Goal: Information Seeking & Learning: Learn about a topic

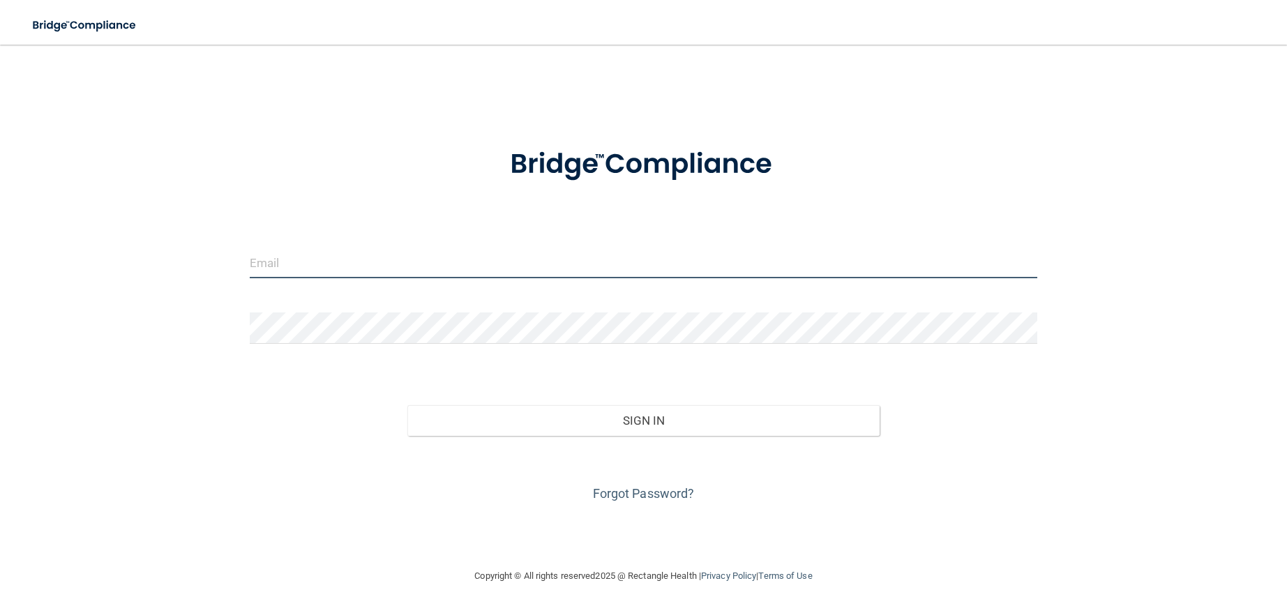
type input "[PERSON_NAME][EMAIL_ADDRESS][PERSON_NAME][DOMAIN_NAME]"
click at [608, 442] on div "Forgot Password?" at bounding box center [643, 471] width 809 height 70
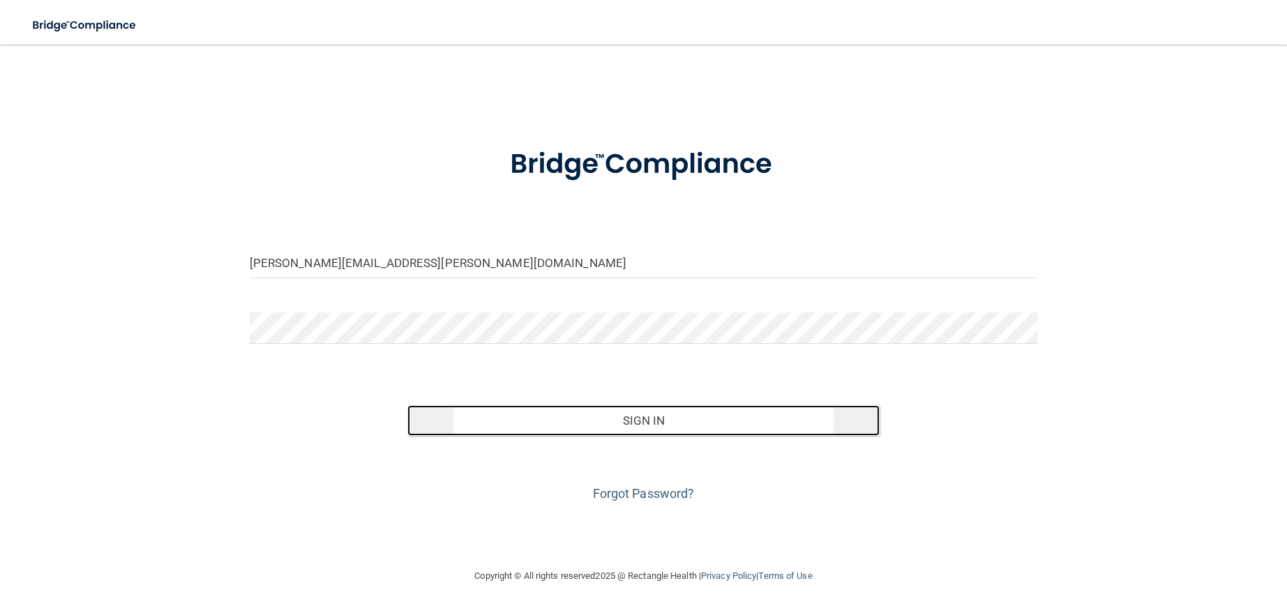
click at [615, 425] on button "Sign In" at bounding box center [644, 420] width 473 height 31
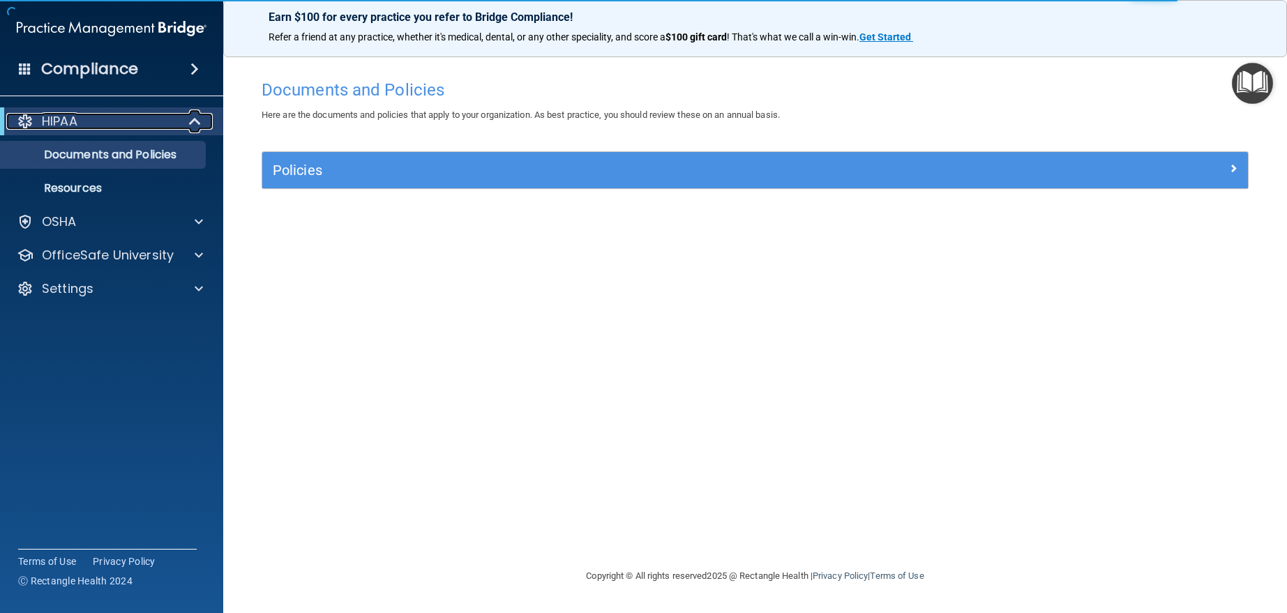
click at [199, 119] on span at bounding box center [196, 121] width 12 height 17
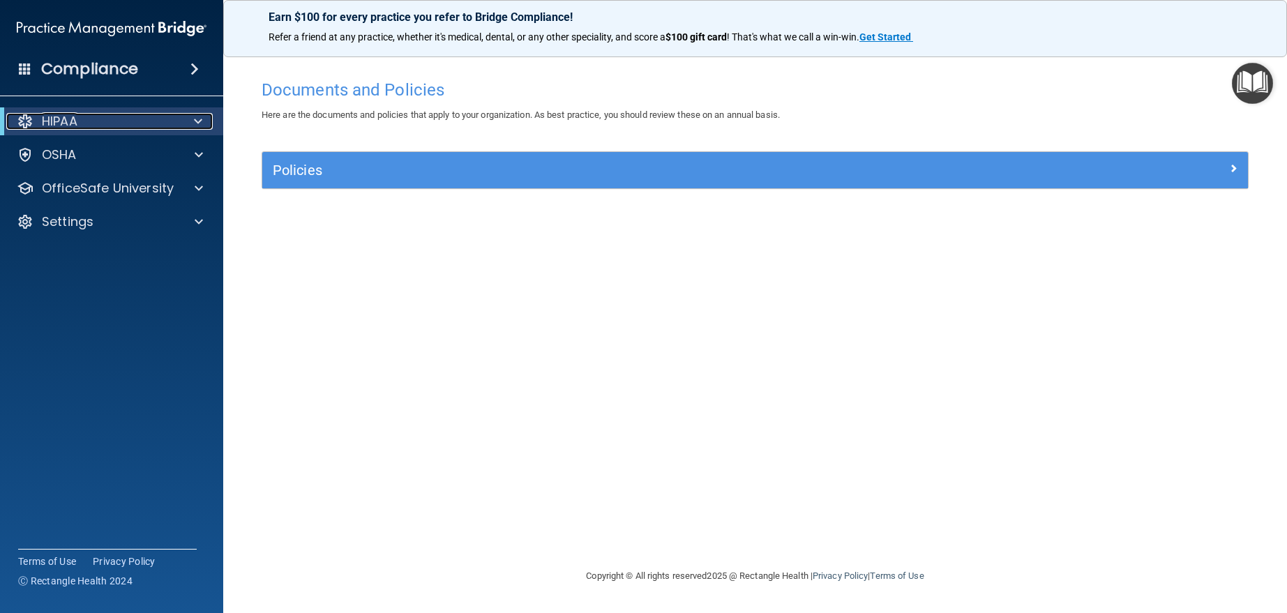
click at [112, 116] on div "HIPAA" at bounding box center [92, 121] width 172 height 17
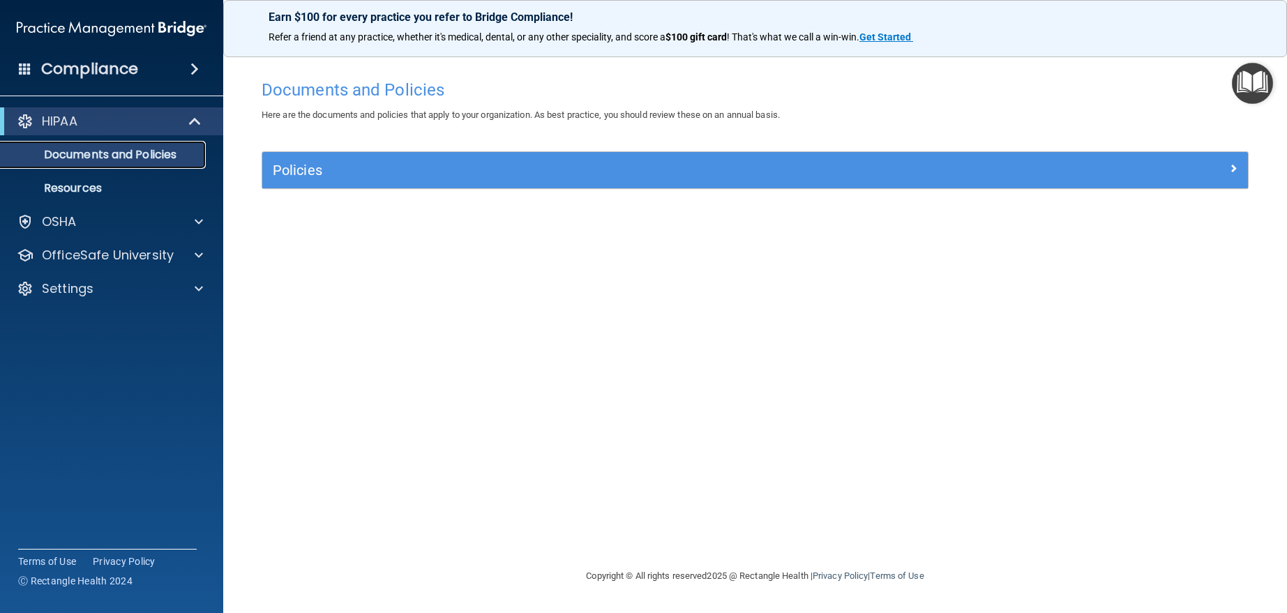
click at [102, 155] on p "Documents and Policies" at bounding box center [104, 155] width 190 height 14
click at [186, 122] on div at bounding box center [196, 121] width 34 height 17
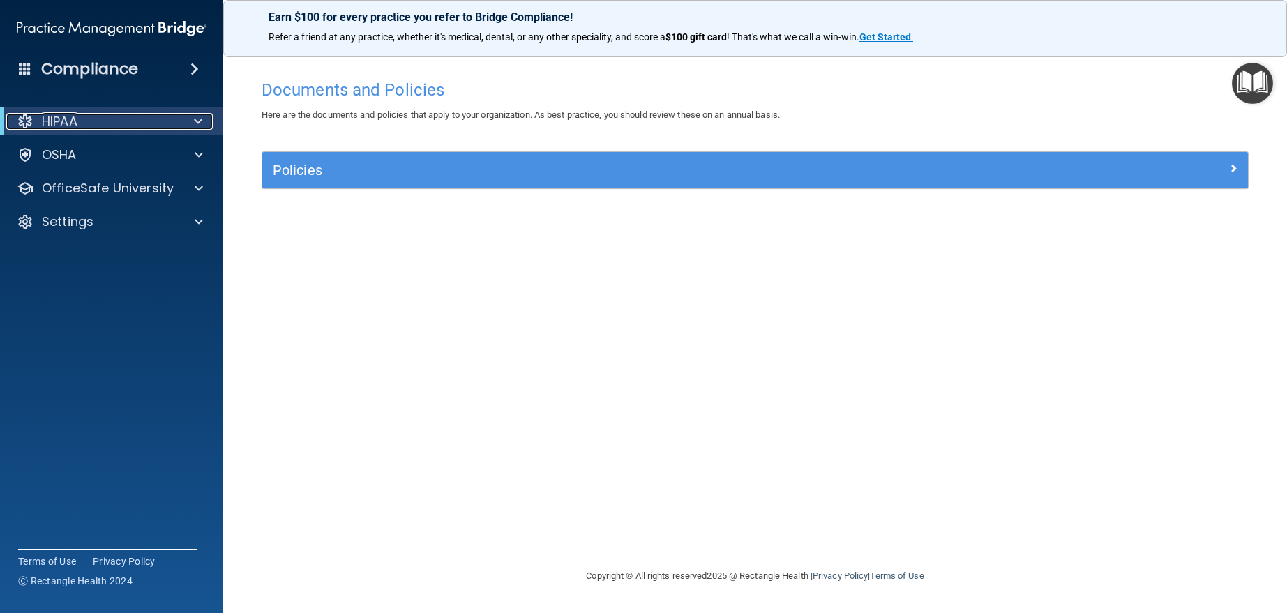
click at [188, 122] on div at bounding box center [196, 121] width 34 height 17
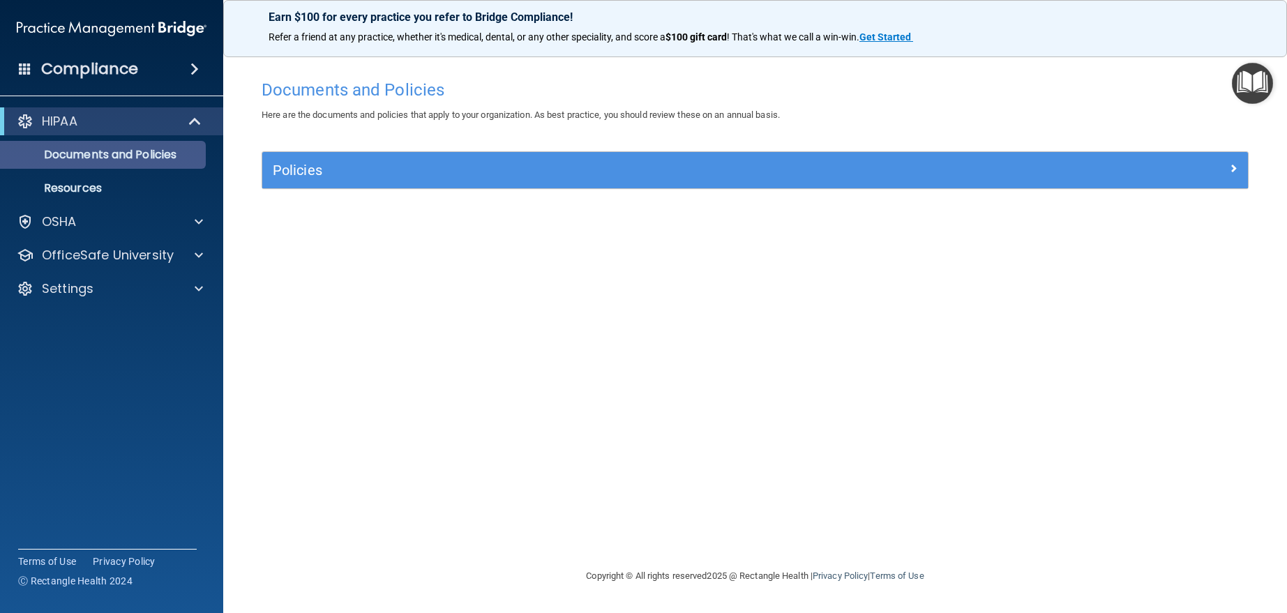
click at [165, 141] on ul "Documents and Policies Report an Incident Business Associates Emergency Plannin…" at bounding box center [112, 168] width 253 height 67
click at [113, 65] on h4 "Compliance" at bounding box center [89, 69] width 97 height 20
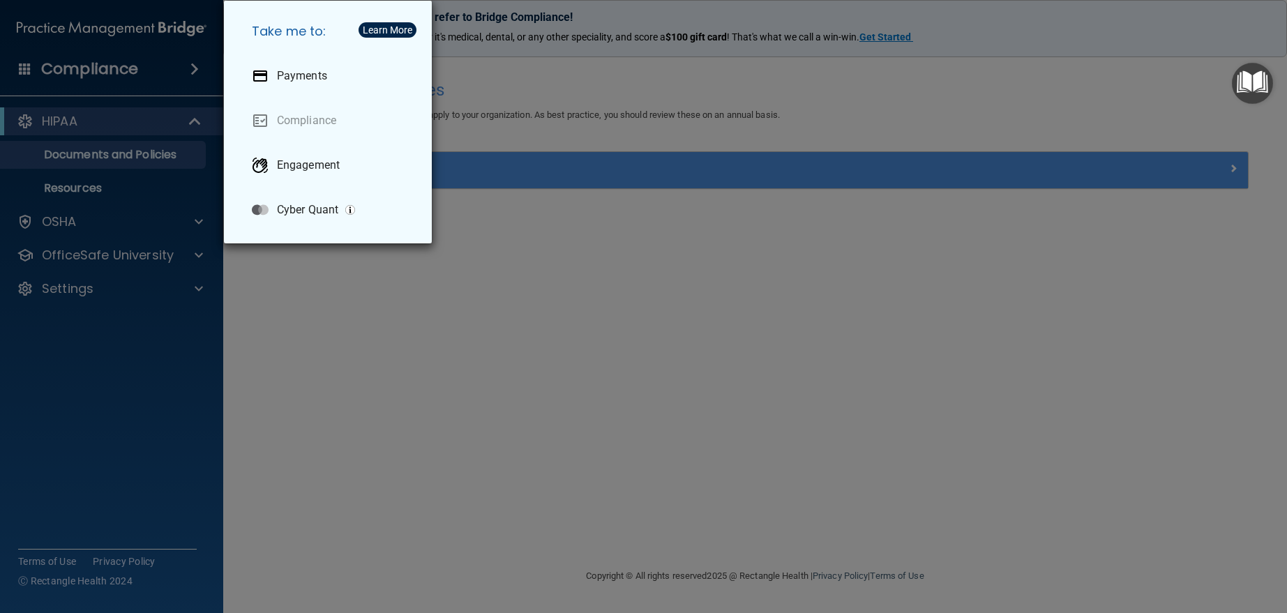
click at [71, 119] on div "Take me to: Payments Compliance Engagement Cyber Quant" at bounding box center [643, 306] width 1287 height 613
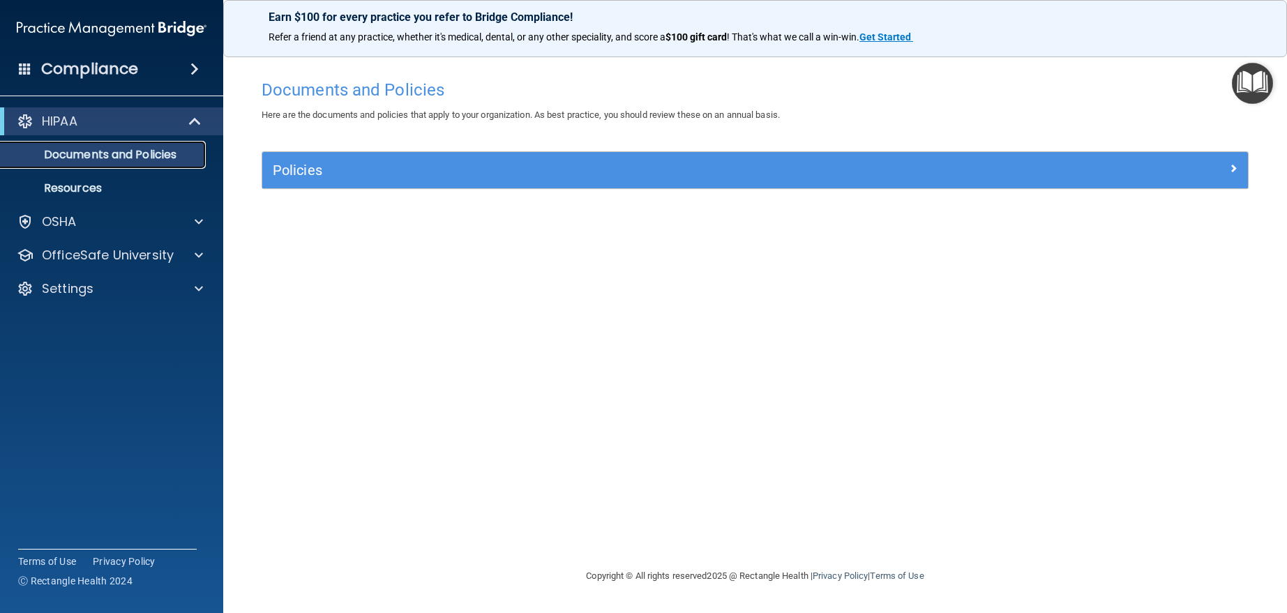
click at [89, 162] on p "Documents and Policies" at bounding box center [104, 155] width 190 height 14
click at [33, 122] on div at bounding box center [25, 121] width 17 height 17
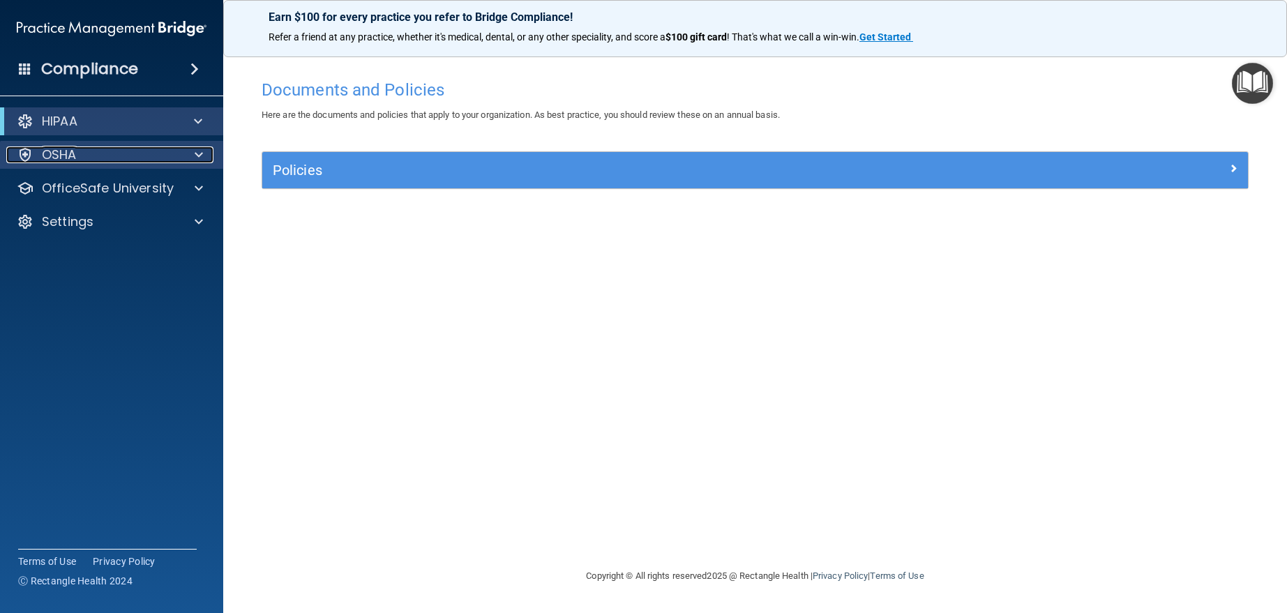
click at [60, 153] on p "OSHA" at bounding box center [59, 155] width 35 height 17
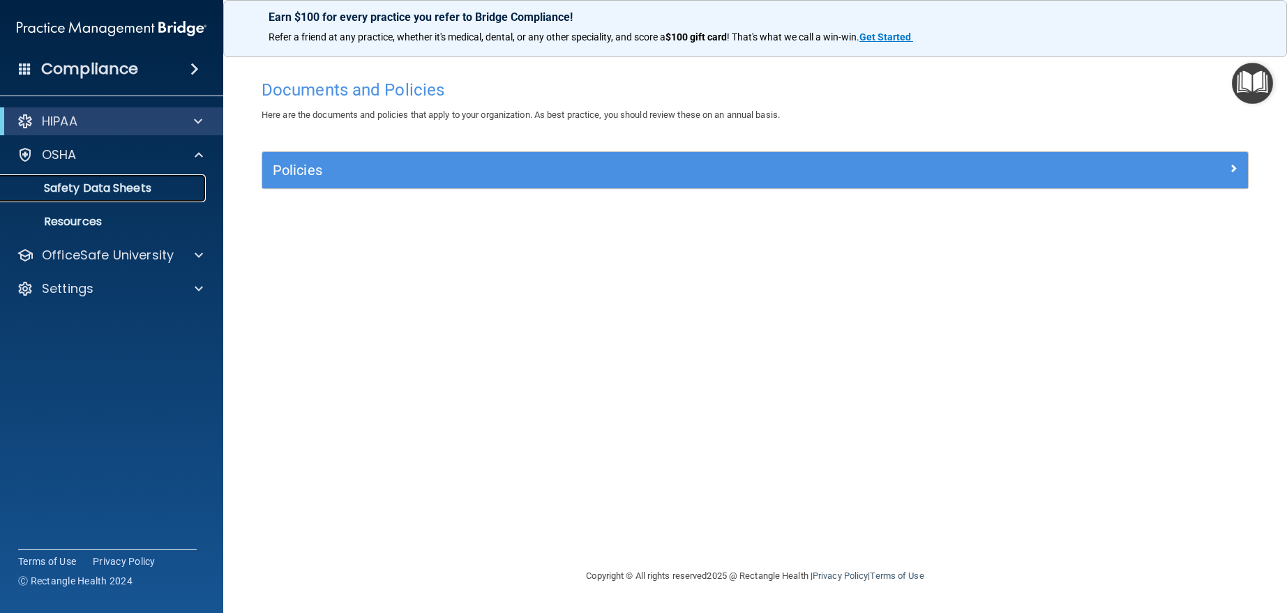
click at [64, 196] on link "Safety Data Sheets" at bounding box center [96, 188] width 220 height 28
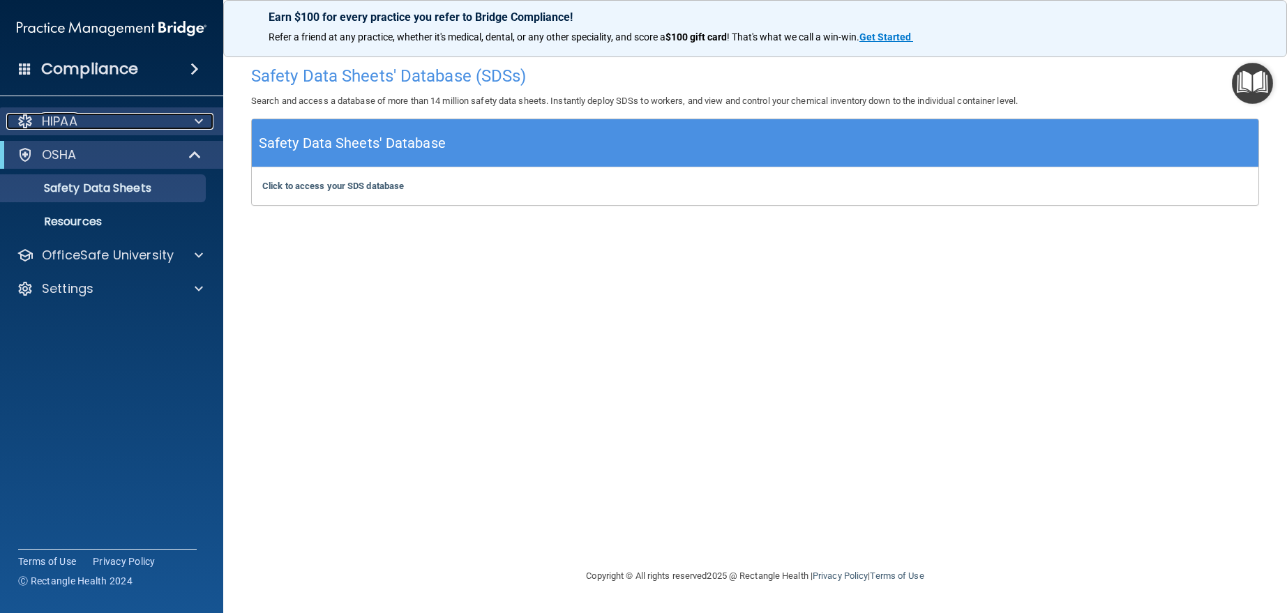
click at [64, 125] on p "HIPAA" at bounding box center [60, 121] width 36 height 17
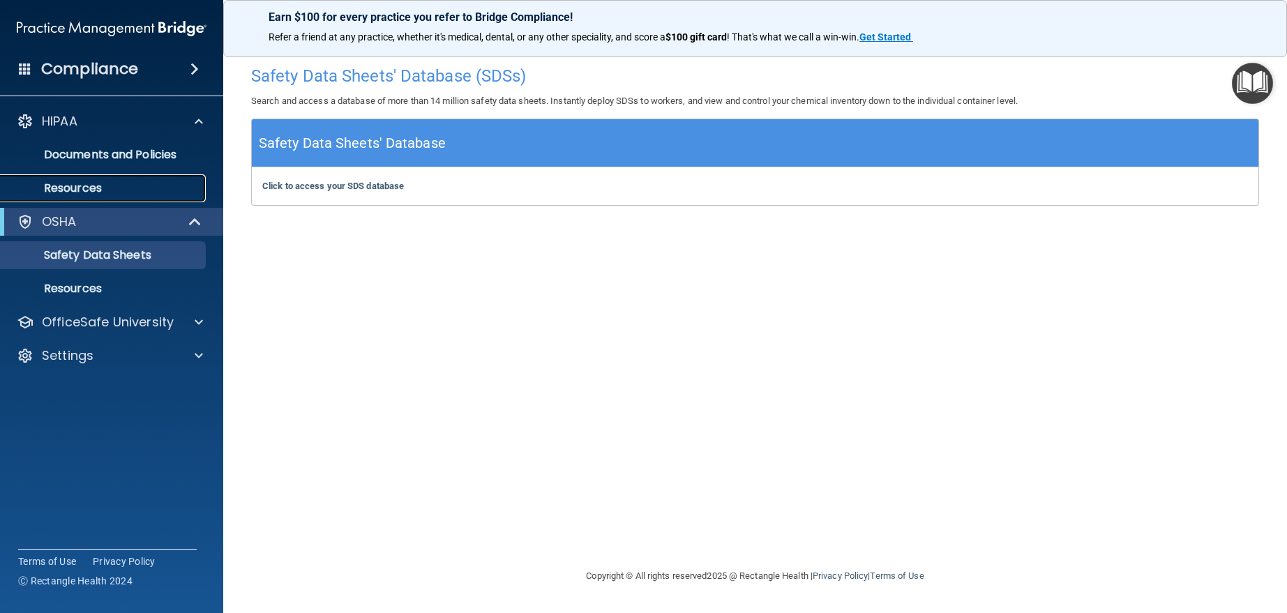
click at [81, 195] on p "Resources" at bounding box center [104, 188] width 190 height 14
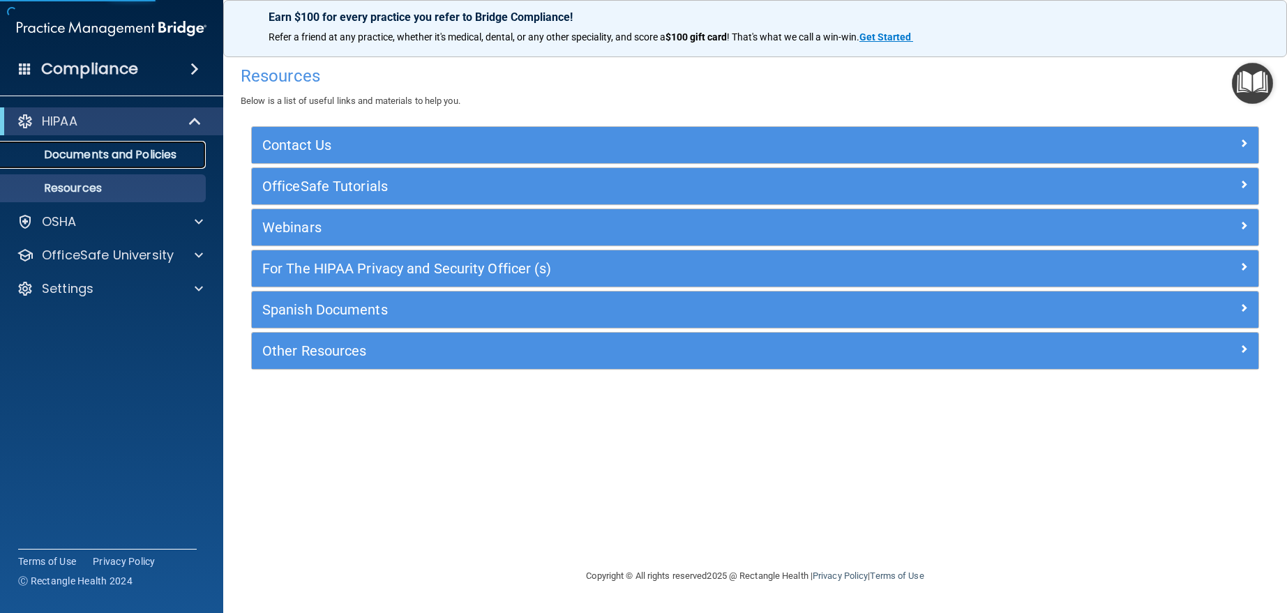
click at [98, 163] on link "Documents and Policies" at bounding box center [96, 155] width 220 height 28
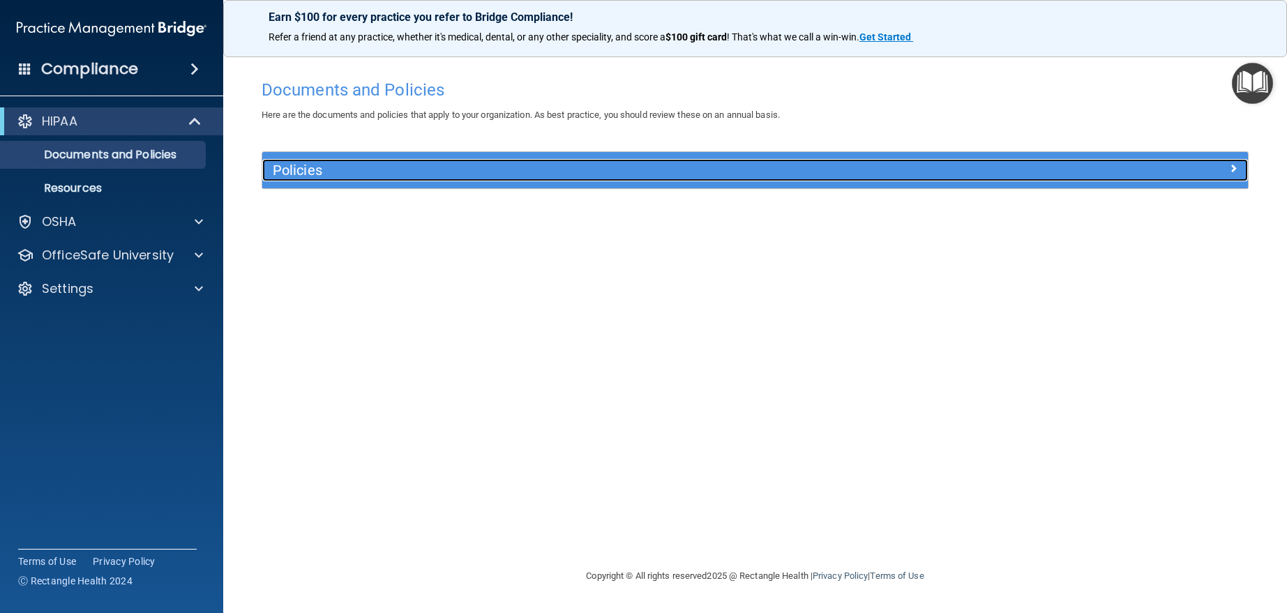
click at [301, 175] on h5 "Policies" at bounding box center [632, 170] width 719 height 15
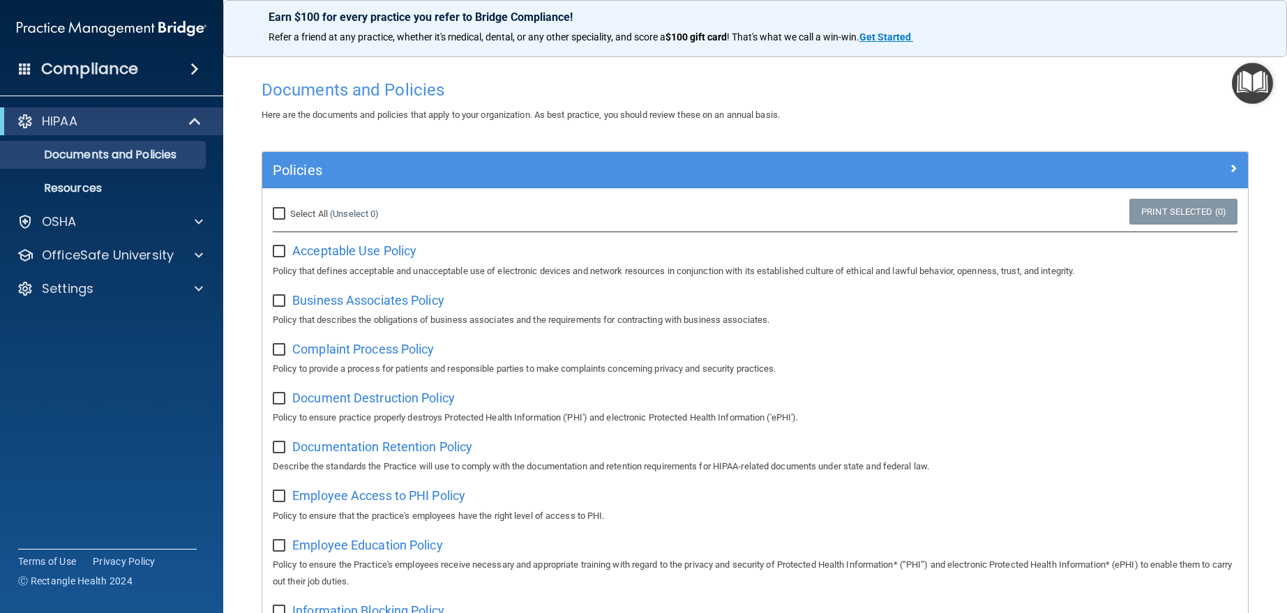
click at [274, 246] on input "checkbox" at bounding box center [281, 251] width 16 height 11
click at [281, 251] on input "checkbox" at bounding box center [281, 251] width 16 height 11
checkbox input "false"
click at [135, 190] on p "Resources" at bounding box center [104, 188] width 190 height 14
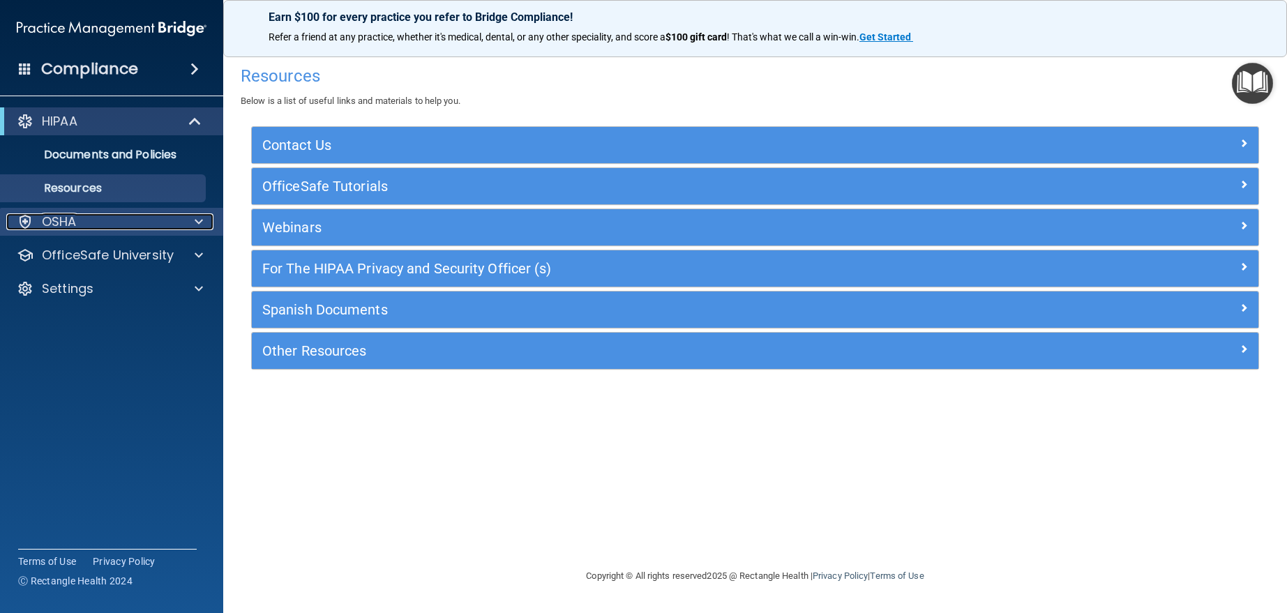
click at [162, 229] on div "OSHA" at bounding box center [92, 222] width 173 height 17
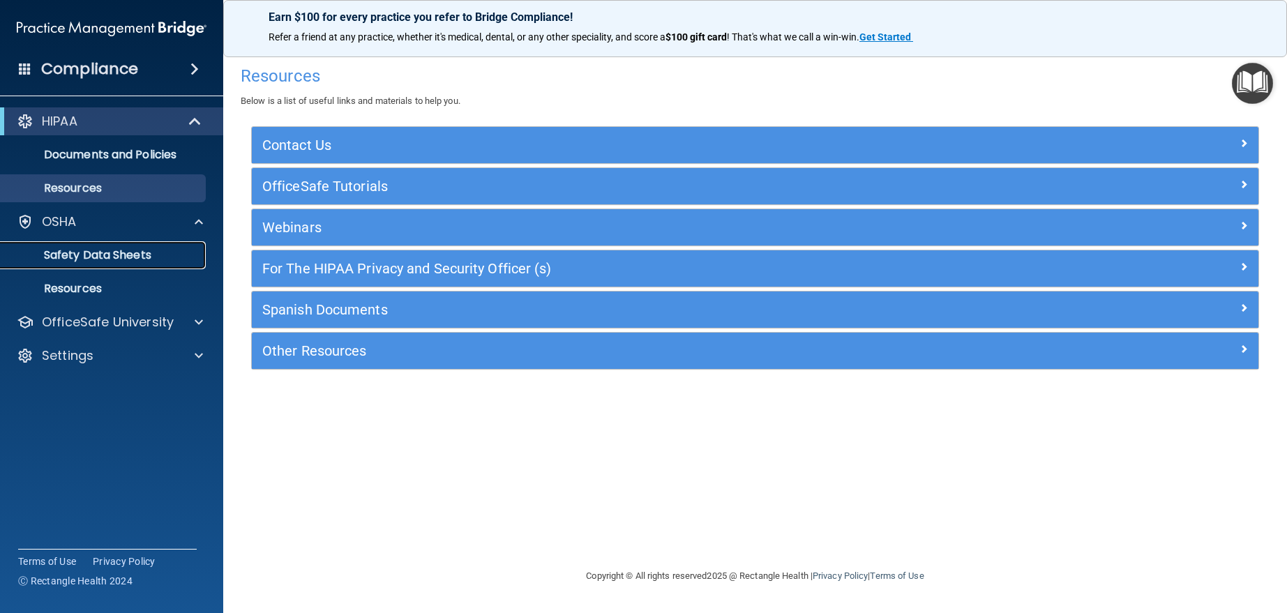
click at [123, 253] on p "Safety Data Sheets" at bounding box center [104, 255] width 190 height 14
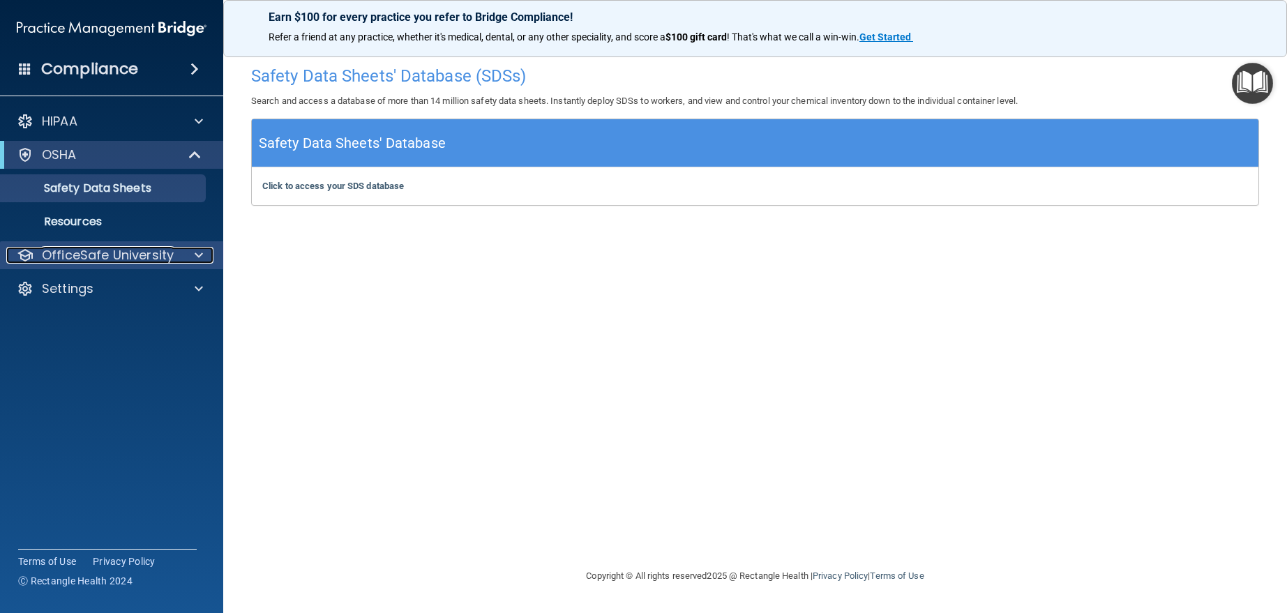
click at [128, 255] on p "OfficeSafe University" at bounding box center [108, 255] width 132 height 17
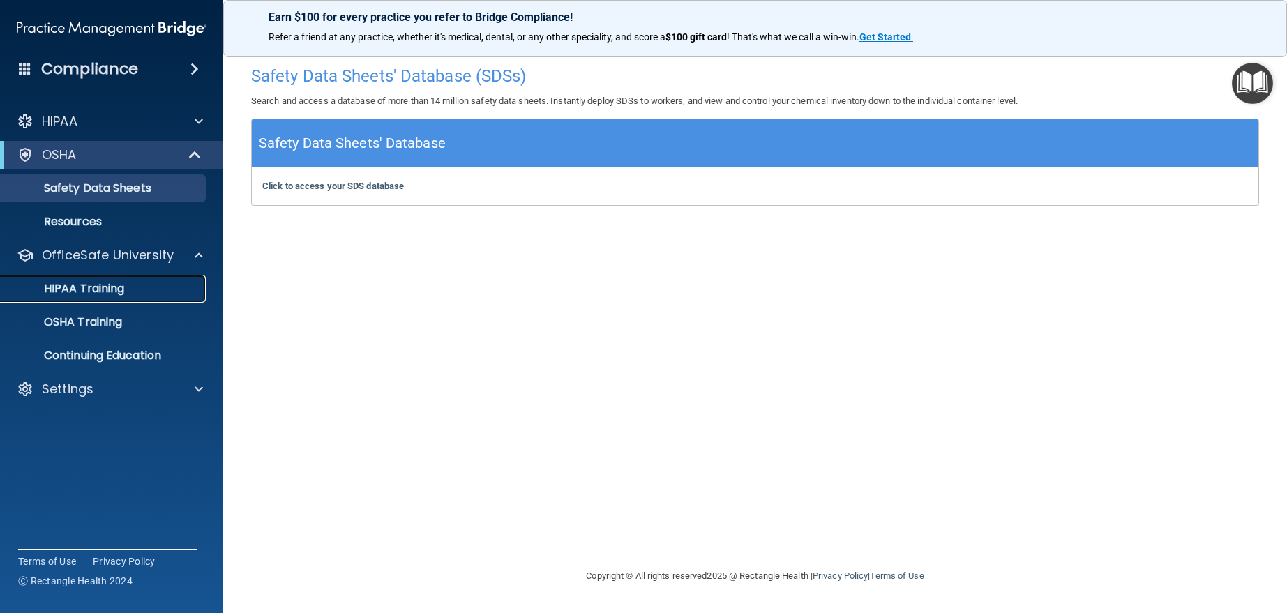
click at [112, 289] on p "HIPAA Training" at bounding box center [66, 289] width 115 height 14
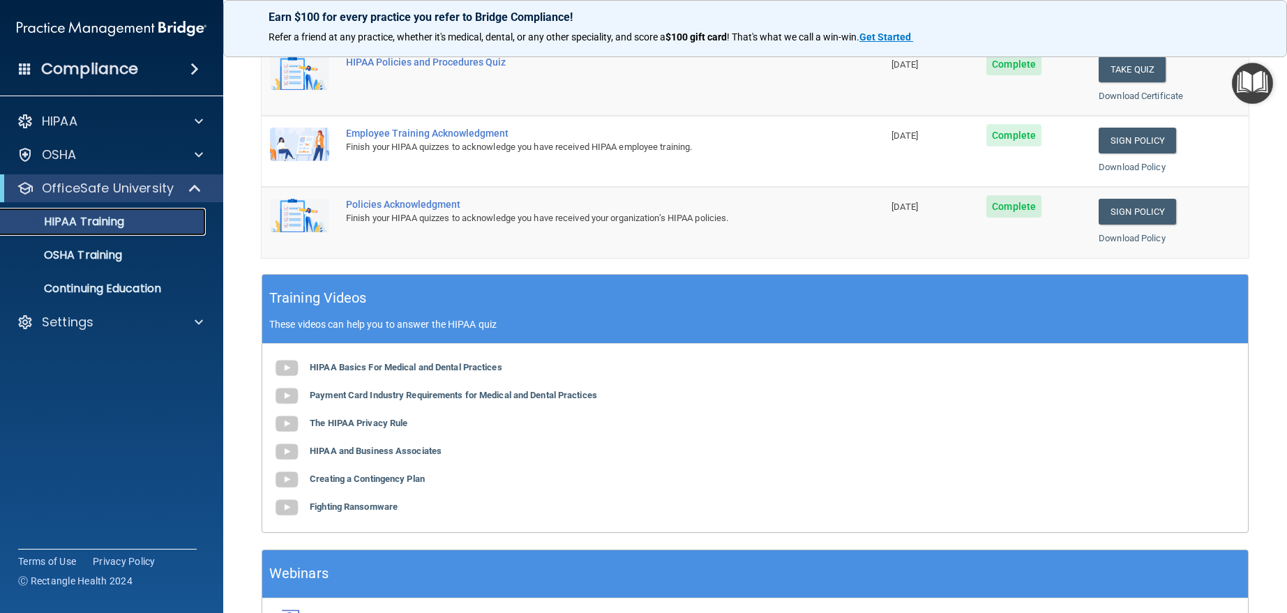
scroll to position [349, 0]
